Goal: Browse casually: Explore the website without a specific task or goal

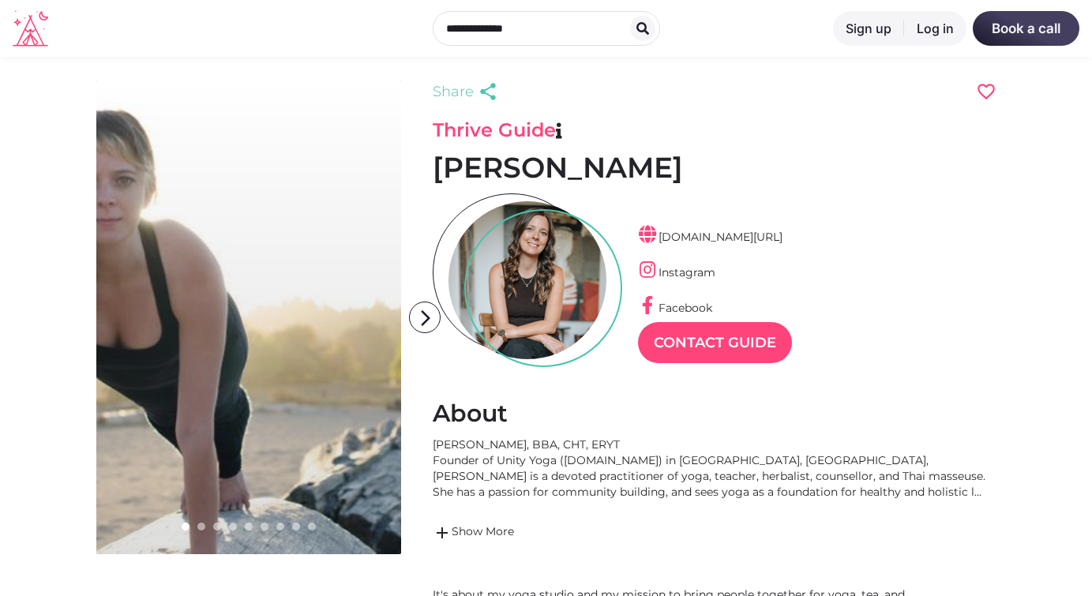
scroll to position [38, 69]
click at [529, 293] on div at bounding box center [527, 280] width 158 height 158
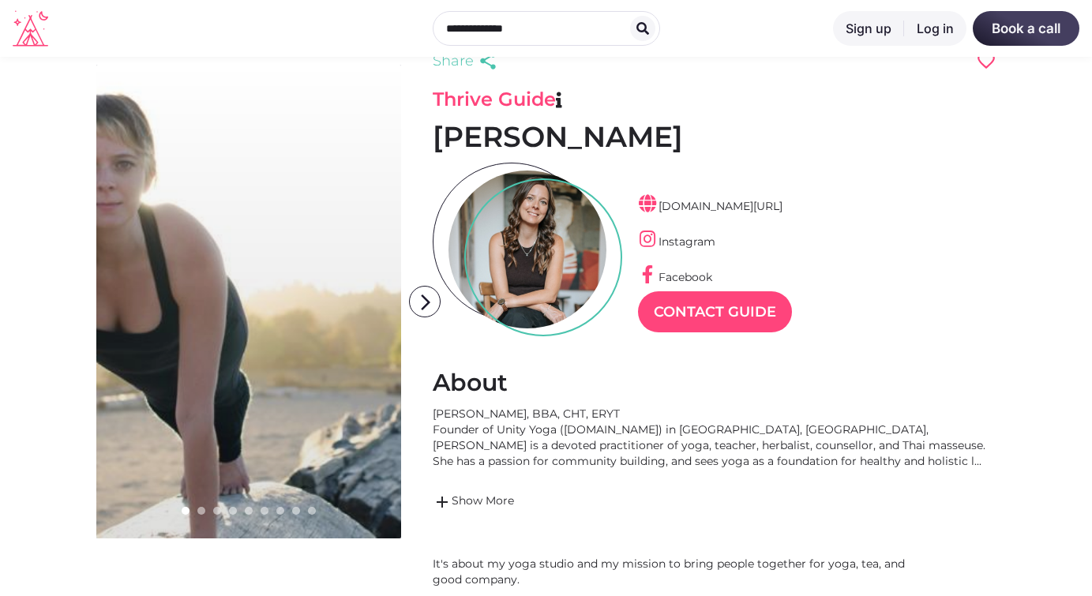
scroll to position [0, 0]
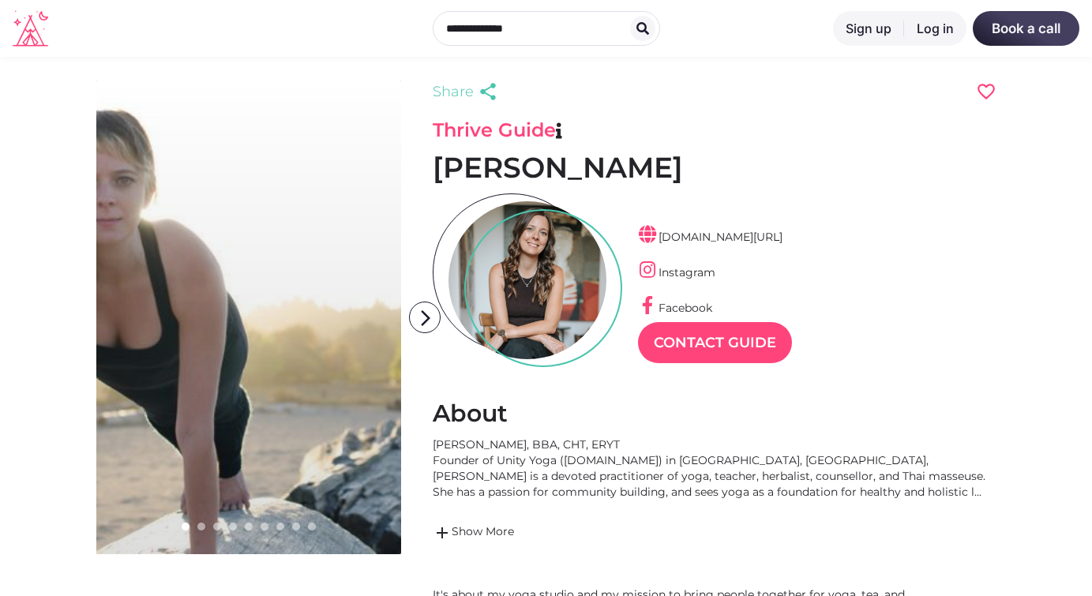
click at [139, 242] on link at bounding box center [248, 318] width 305 height 474
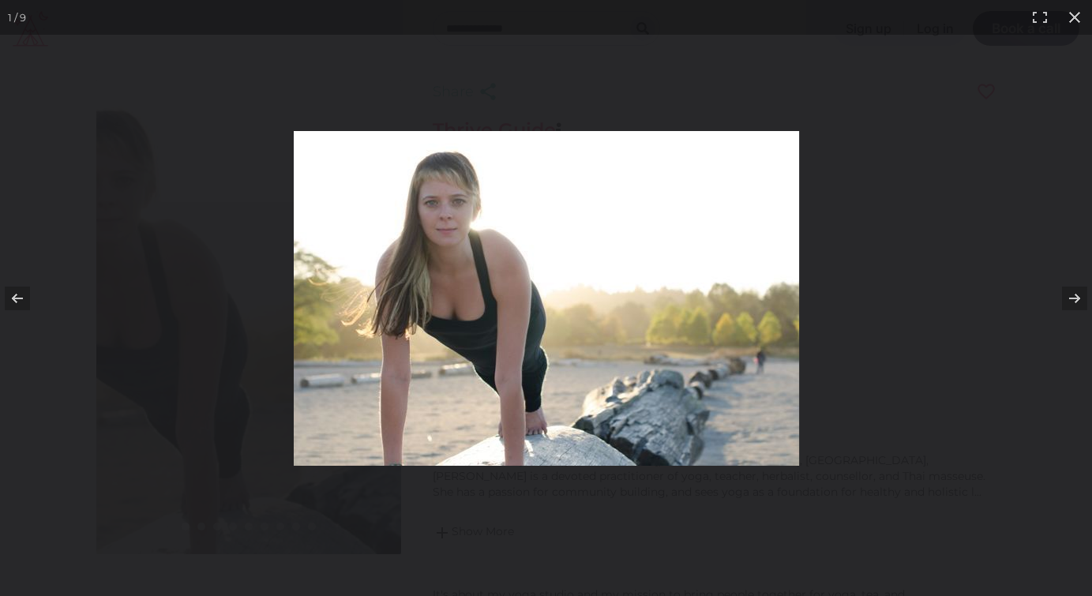
click at [467, 234] on img at bounding box center [546, 298] width 505 height 335
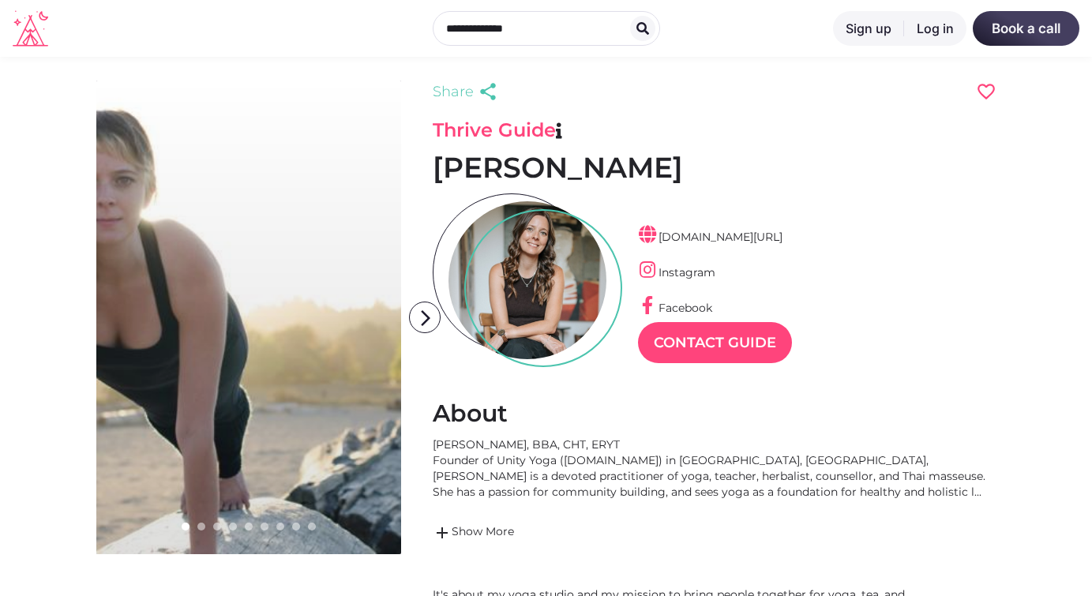
click at [120, 232] on link at bounding box center [248, 318] width 305 height 474
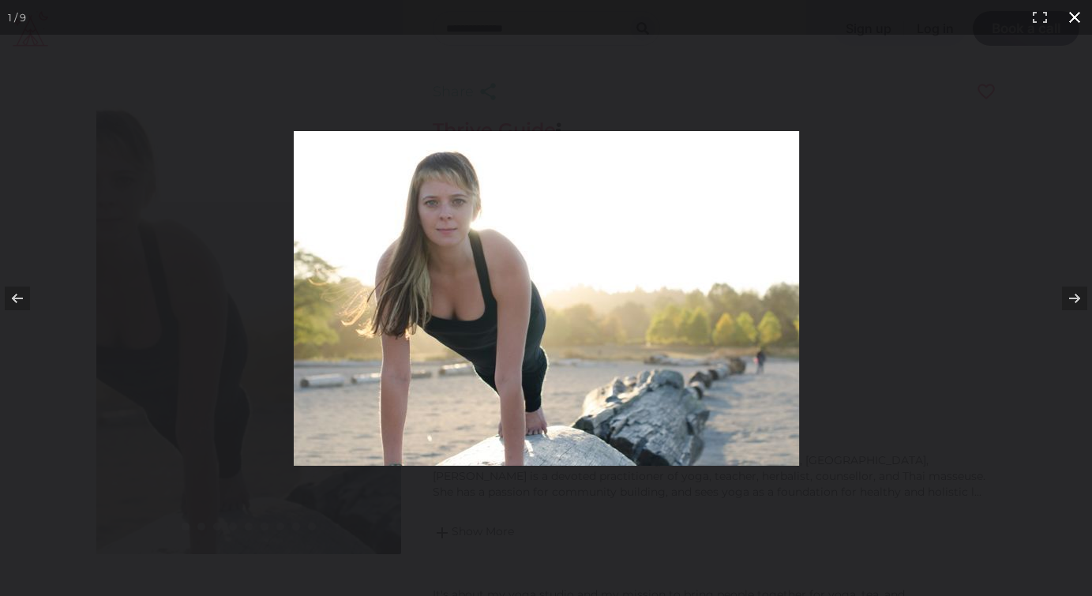
click at [155, 178] on div at bounding box center [546, 298] width 1092 height 596
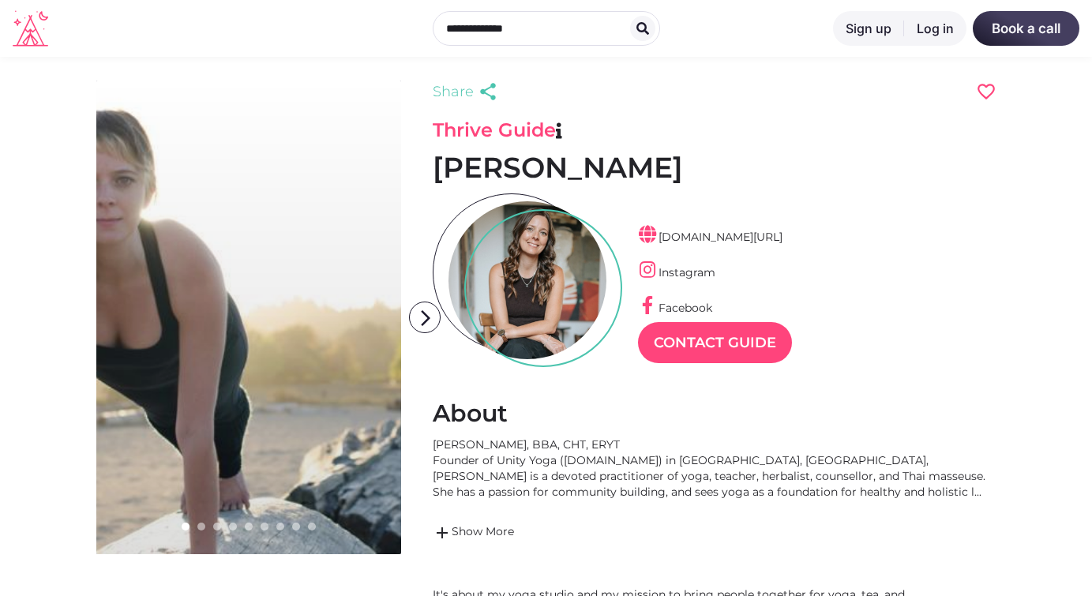
click at [274, 274] on link at bounding box center [248, 318] width 305 height 474
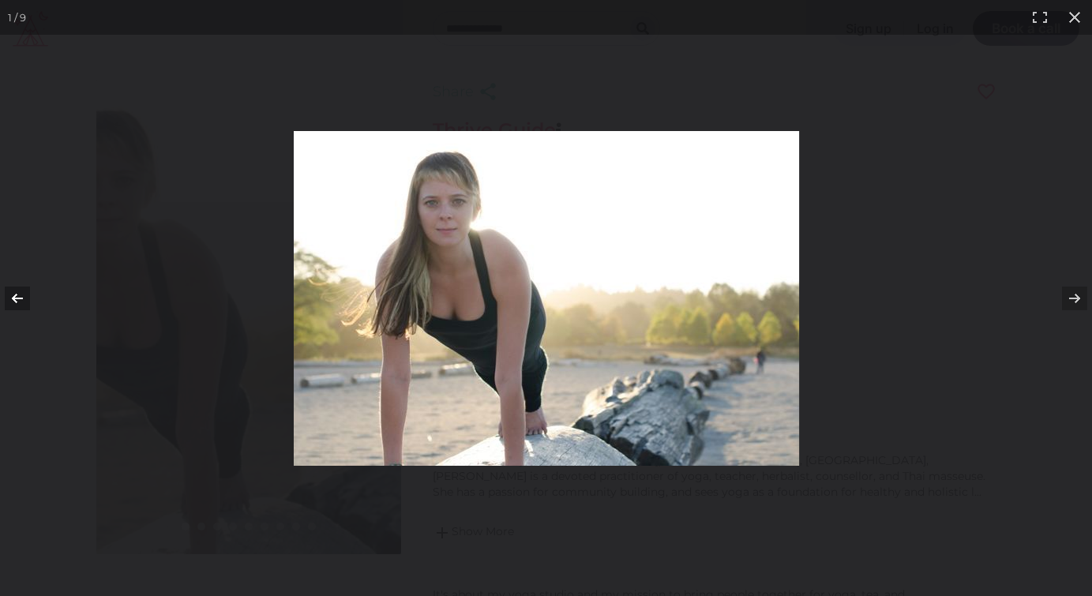
click at [15, 298] on button at bounding box center [27, 298] width 55 height 79
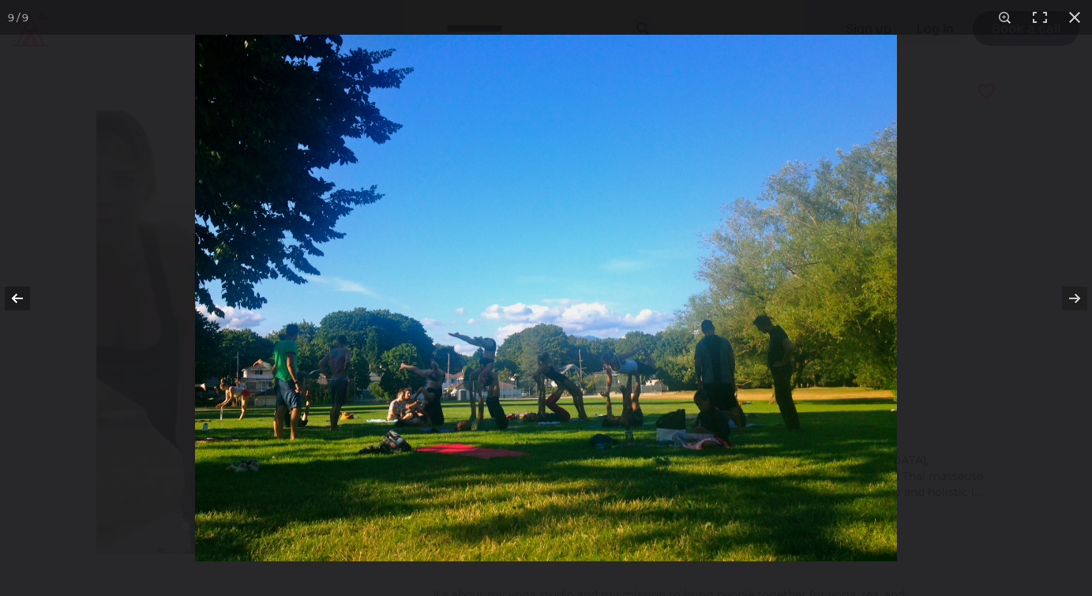
click at [15, 298] on button at bounding box center [27, 298] width 55 height 79
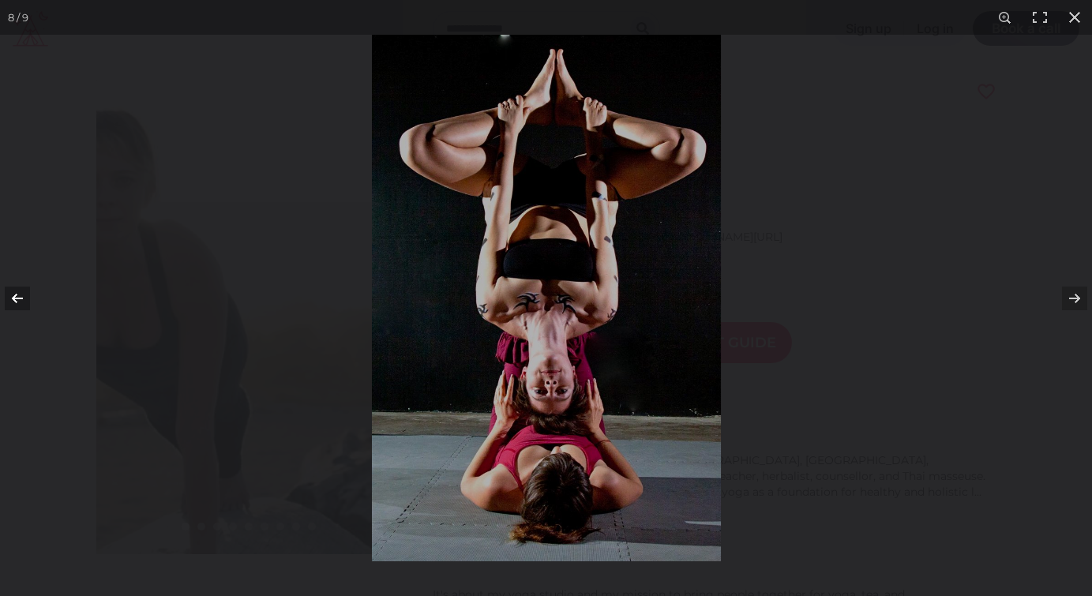
click at [15, 298] on button at bounding box center [27, 298] width 55 height 79
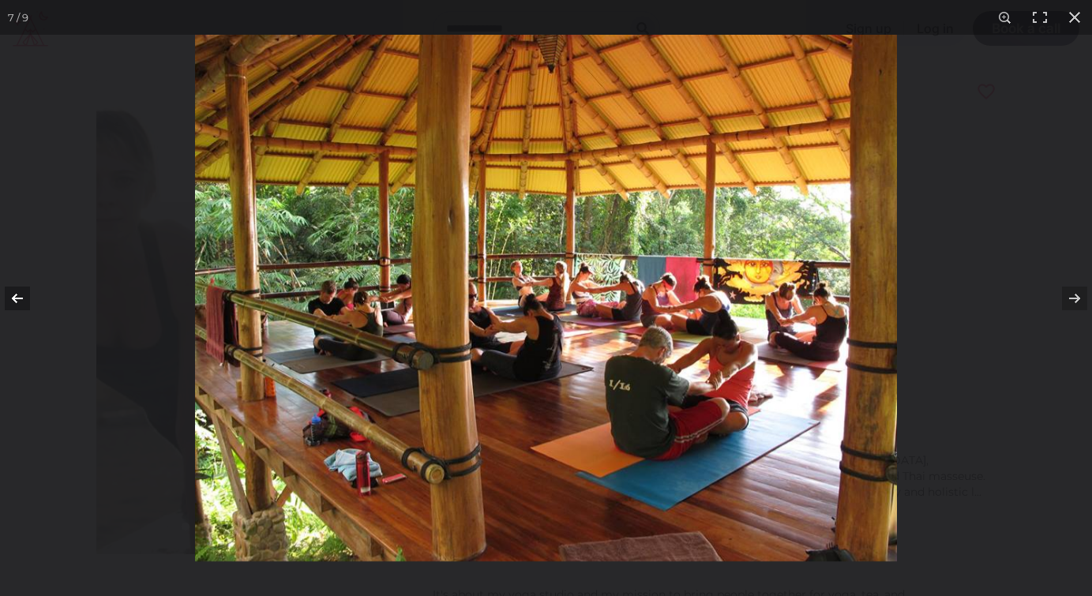
click at [15, 298] on button at bounding box center [27, 298] width 55 height 79
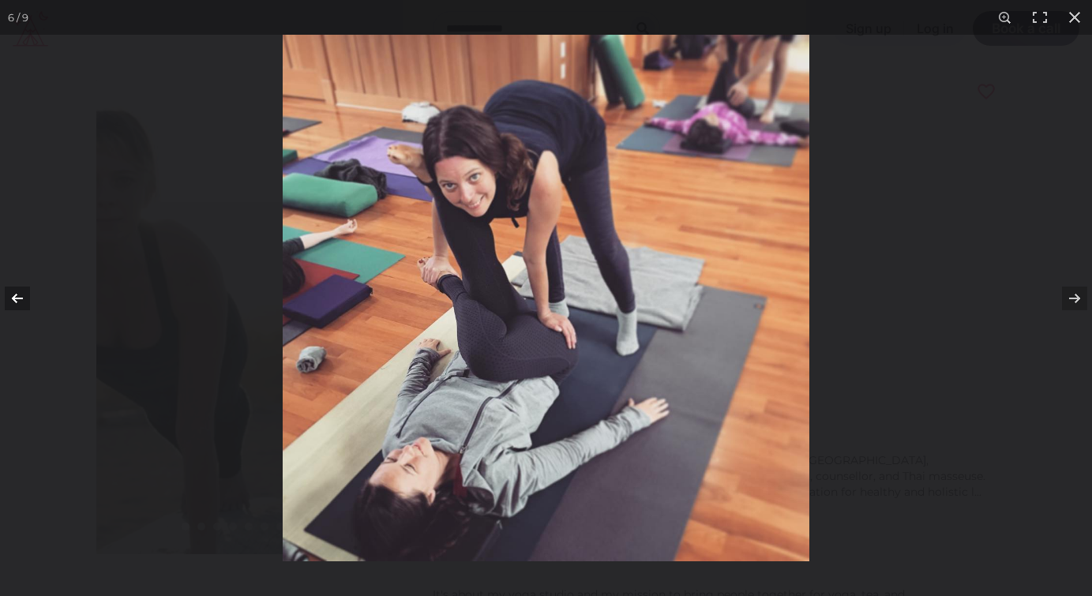
click at [15, 298] on button at bounding box center [27, 298] width 55 height 79
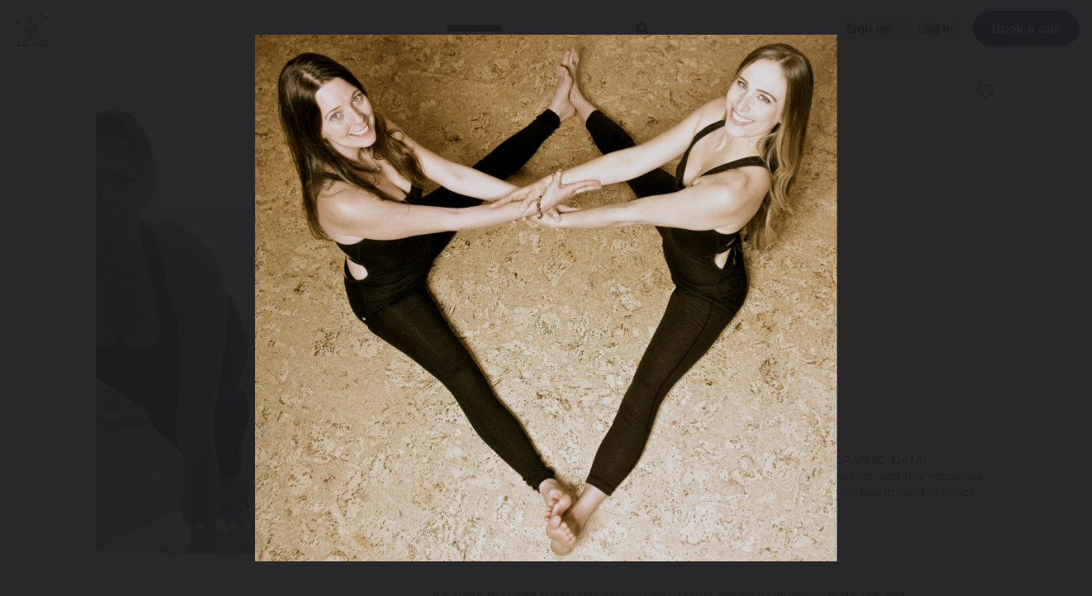
click at [15, 298] on button at bounding box center [27, 298] width 55 height 79
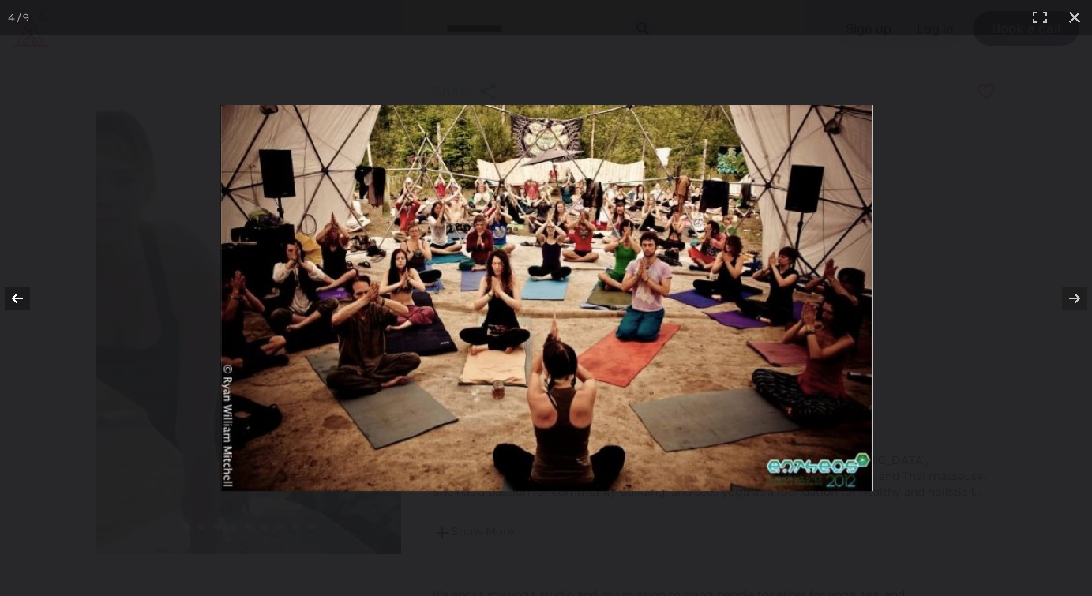
click at [20, 296] on button at bounding box center [27, 298] width 55 height 79
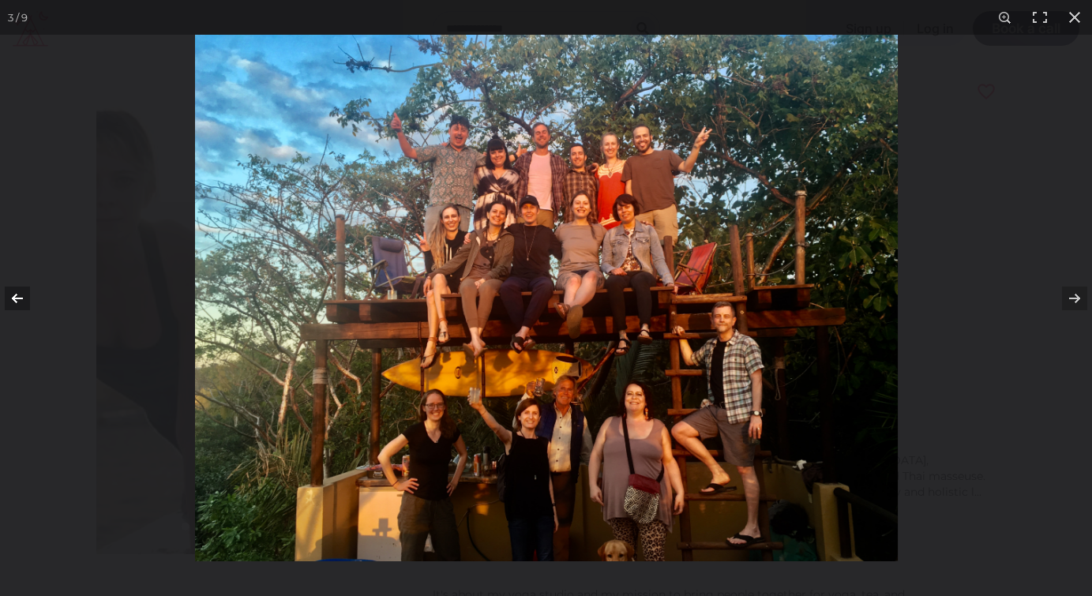
click at [20, 296] on button at bounding box center [27, 298] width 55 height 79
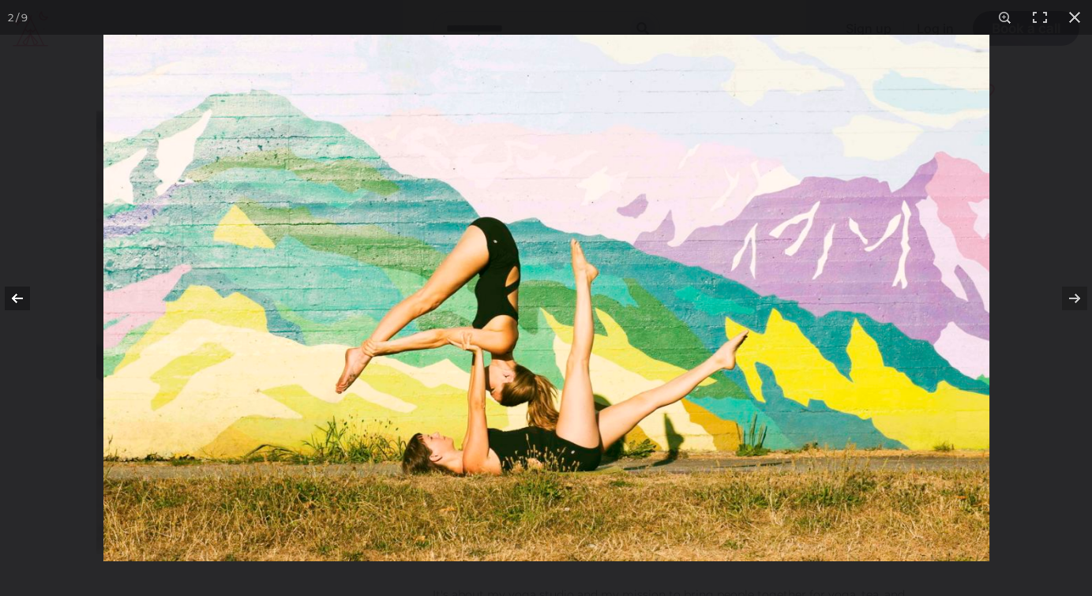
click at [20, 296] on button at bounding box center [27, 298] width 55 height 79
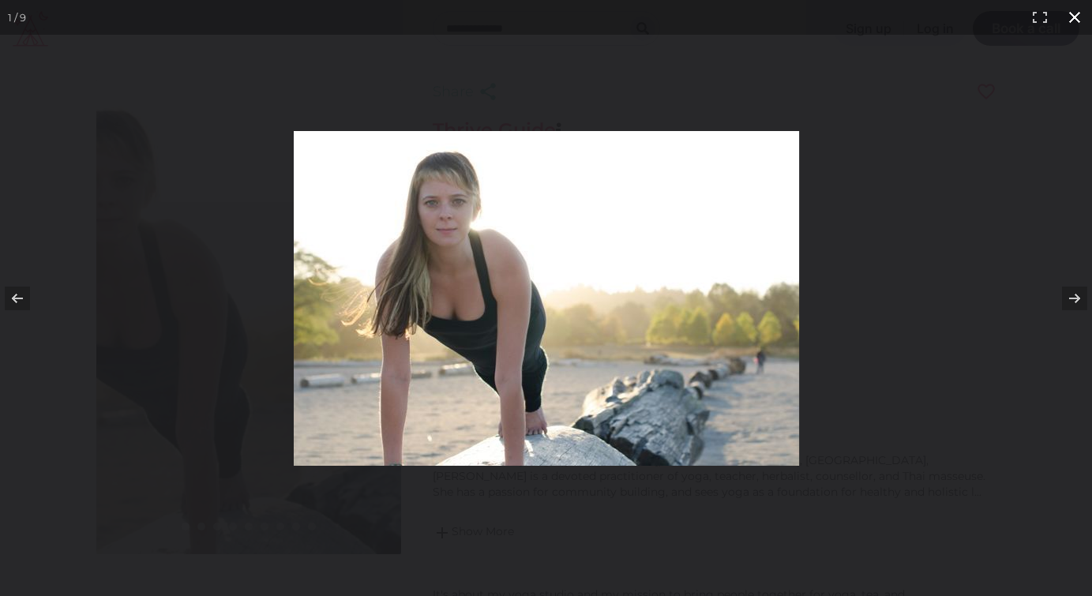
click at [1074, 16] on button at bounding box center [1074, 17] width 35 height 35
